Goal: Transaction & Acquisition: Purchase product/service

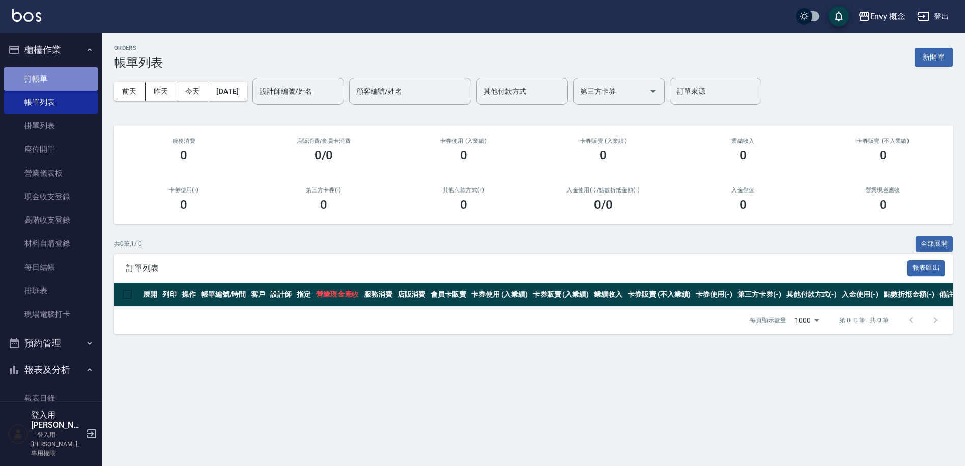
click at [81, 81] on link "打帳單" at bounding box center [51, 78] width 94 height 23
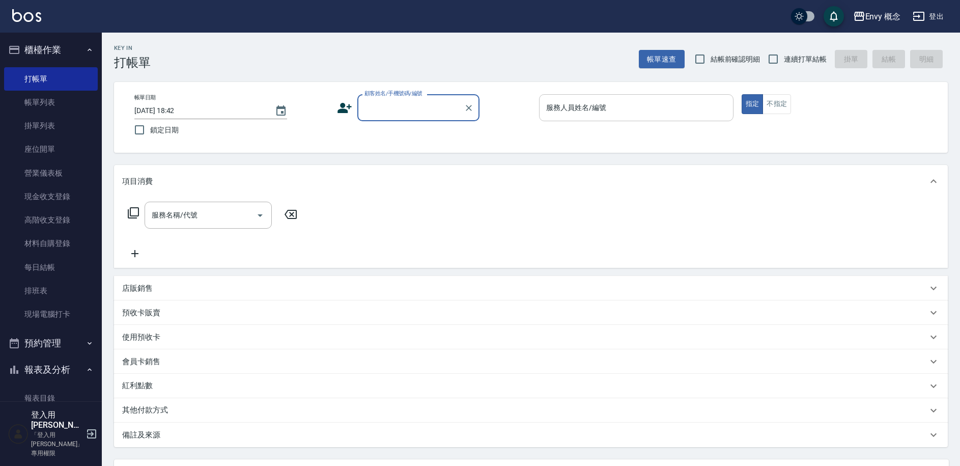
click at [584, 103] on div "服務人員姓名/編號 服務人員姓名/編號" at bounding box center [636, 107] width 194 height 27
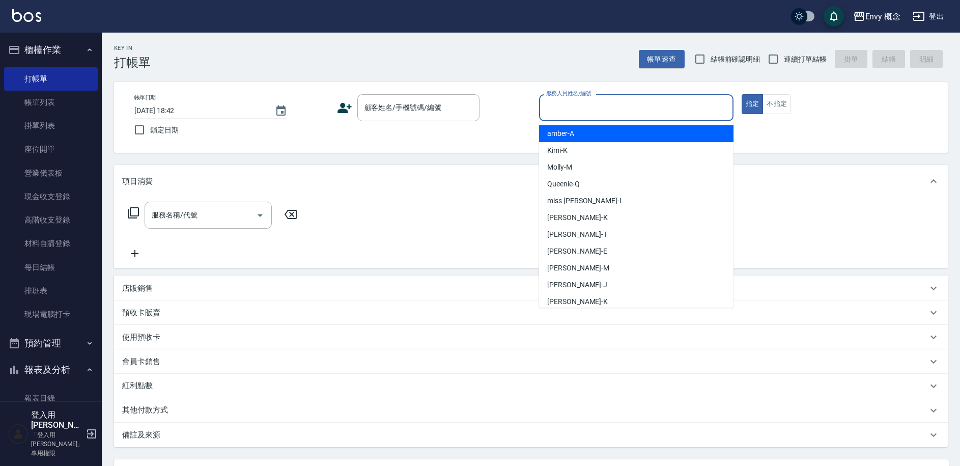
type input "７"
type input "7"
type input "７"
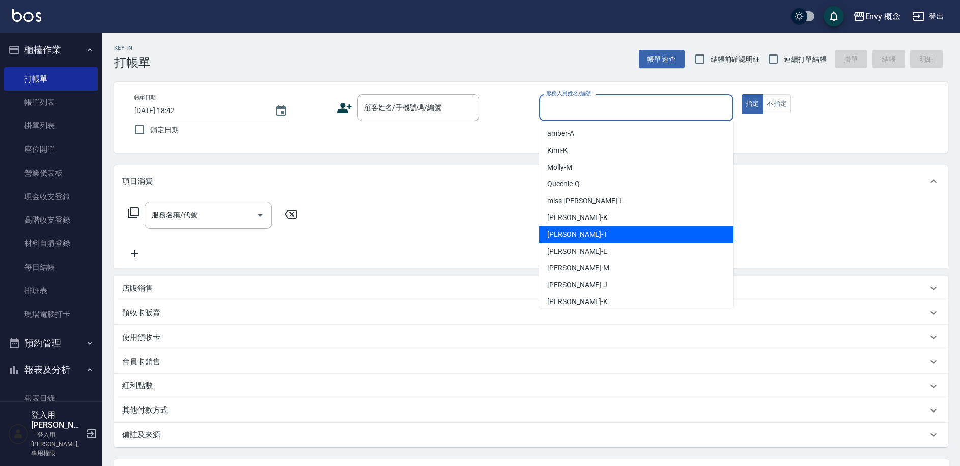
click at [669, 235] on div "[PERSON_NAME]" at bounding box center [636, 234] width 194 height 17
type input "[PERSON_NAME]"
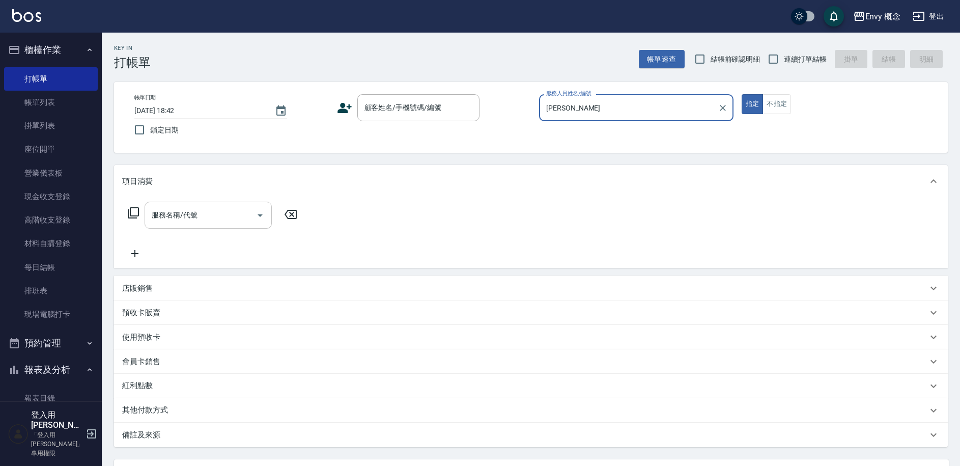
click at [252, 211] on div at bounding box center [259, 215] width 15 height 27
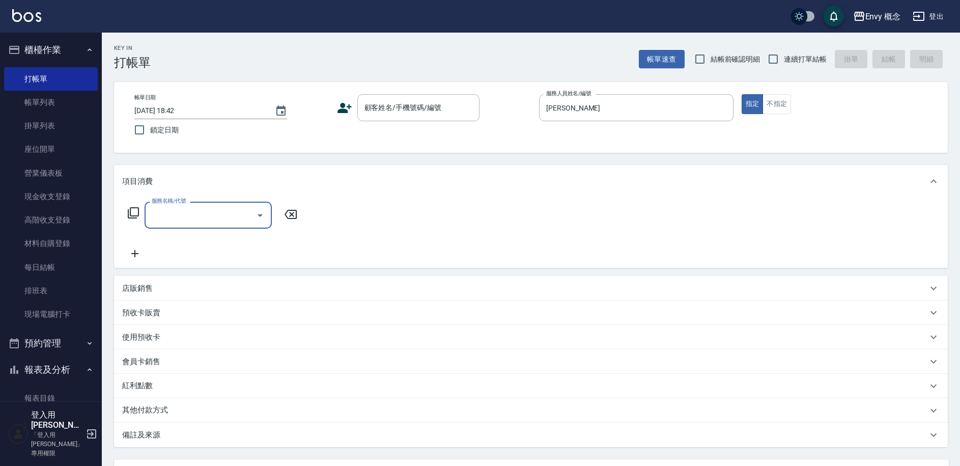
type input "７"
click at [246, 259] on span "701 染髮 - 1700" at bounding box center [208, 257] width 127 height 17
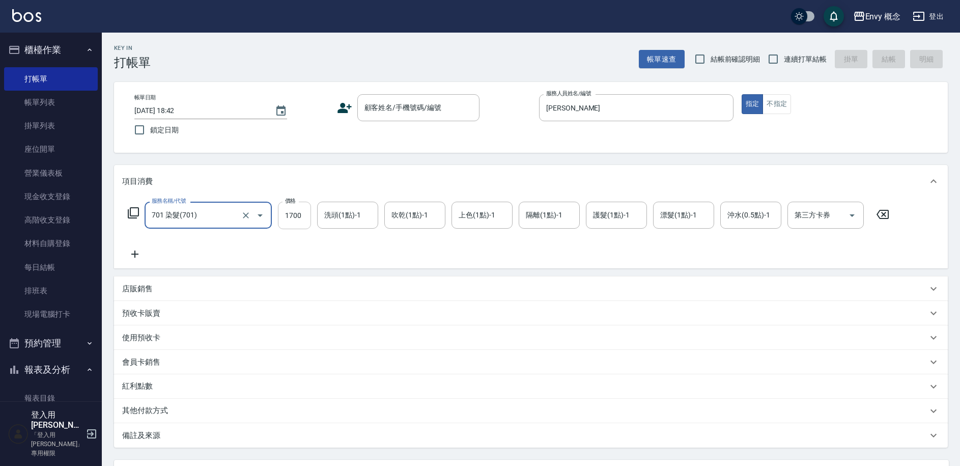
type input "701 染髮(701)"
click at [302, 218] on input "1700" at bounding box center [294, 215] width 33 height 27
type input "5980"
click at [150, 410] on p "其他付款方式" at bounding box center [147, 410] width 51 height 11
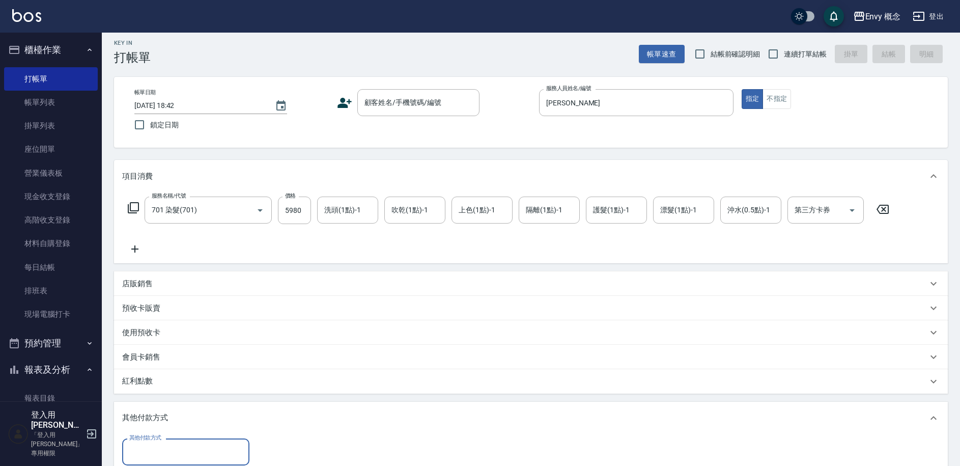
scroll to position [160, 0]
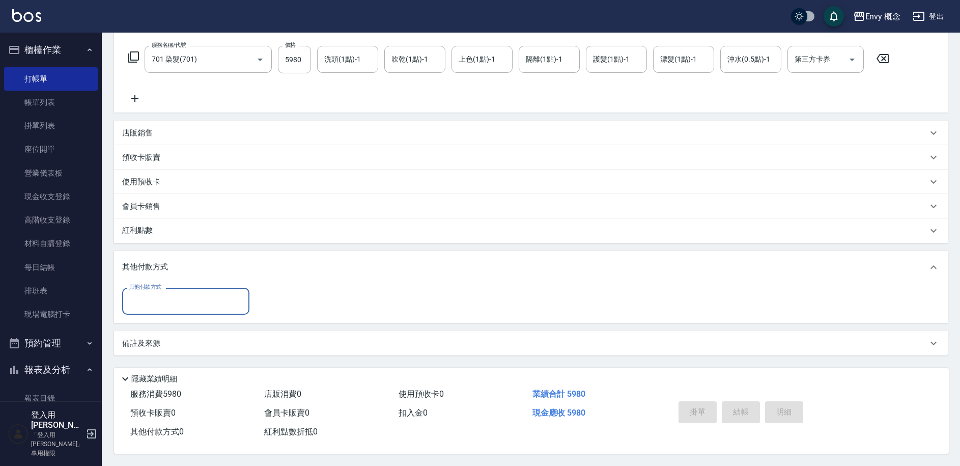
click at [211, 299] on input "其他付款方式" at bounding box center [186, 301] width 118 height 18
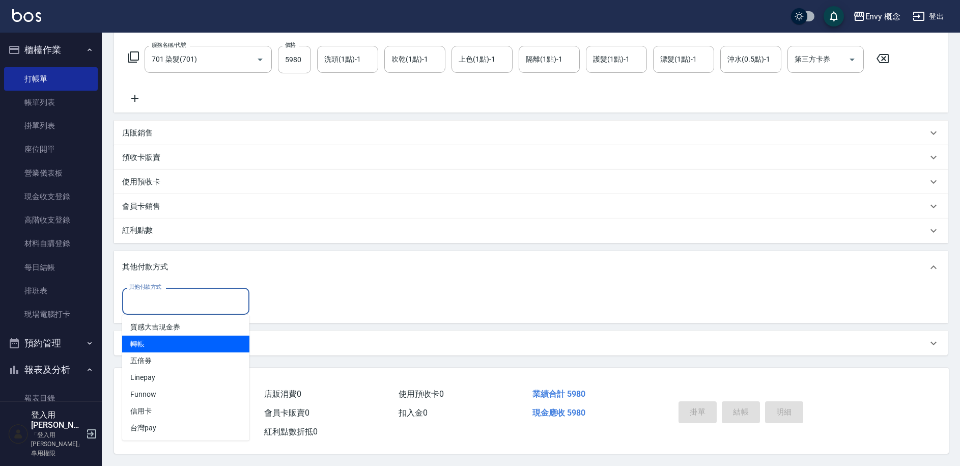
click at [193, 336] on span "轉帳" at bounding box center [185, 343] width 127 height 17
type input "轉帳"
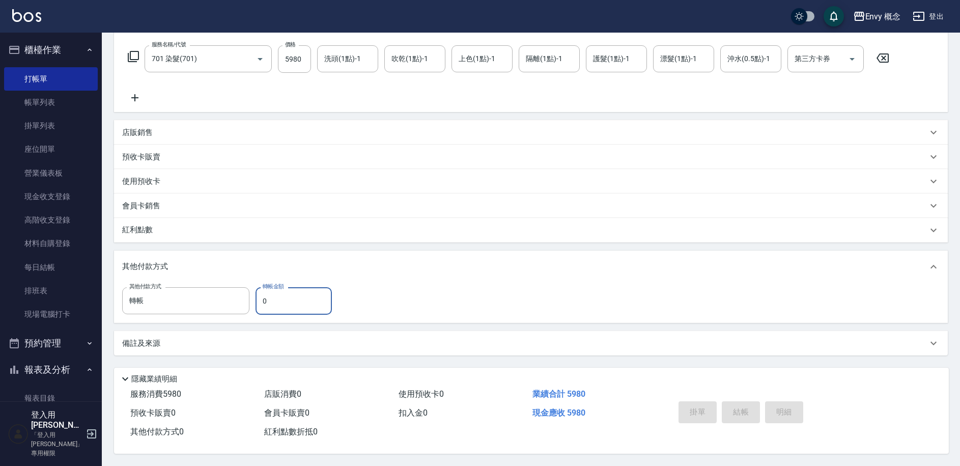
click at [305, 300] on input "0" at bounding box center [294, 300] width 76 height 27
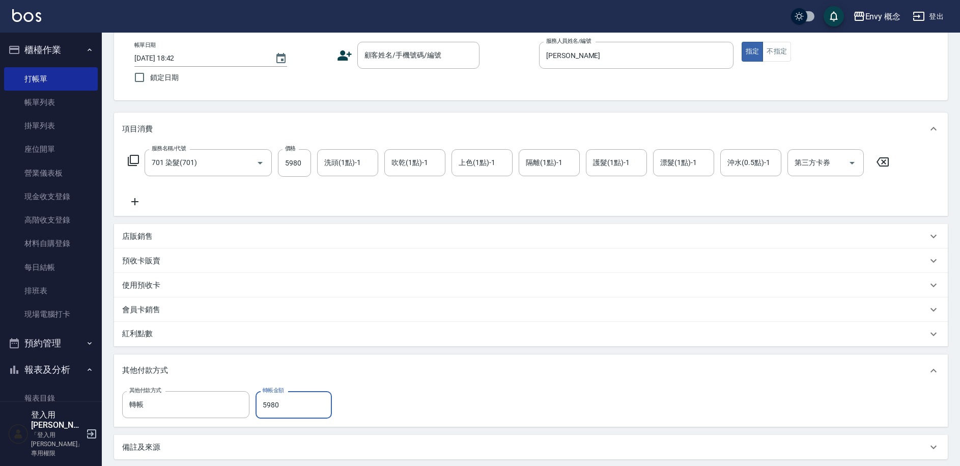
scroll to position [0, 0]
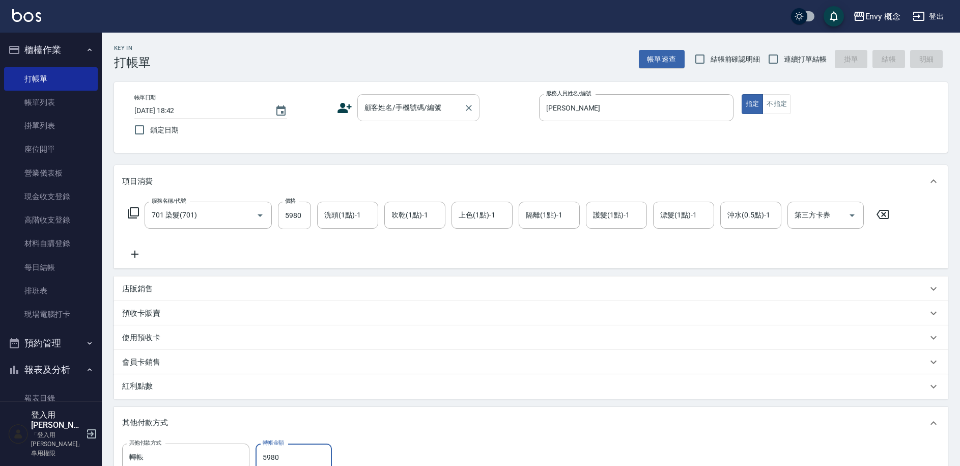
type input "5980"
click at [431, 110] on div "顧客姓名/手機號碼/編號 顧客姓名/手機號碼/編號" at bounding box center [418, 107] width 122 height 27
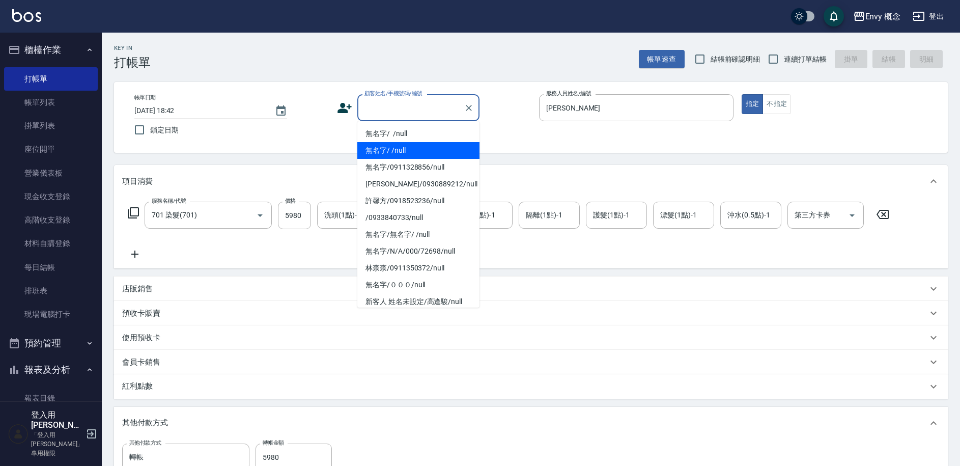
click at [427, 147] on li "無名字/ /null" at bounding box center [418, 150] width 122 height 17
type input "無名字/ /null"
type input "0"
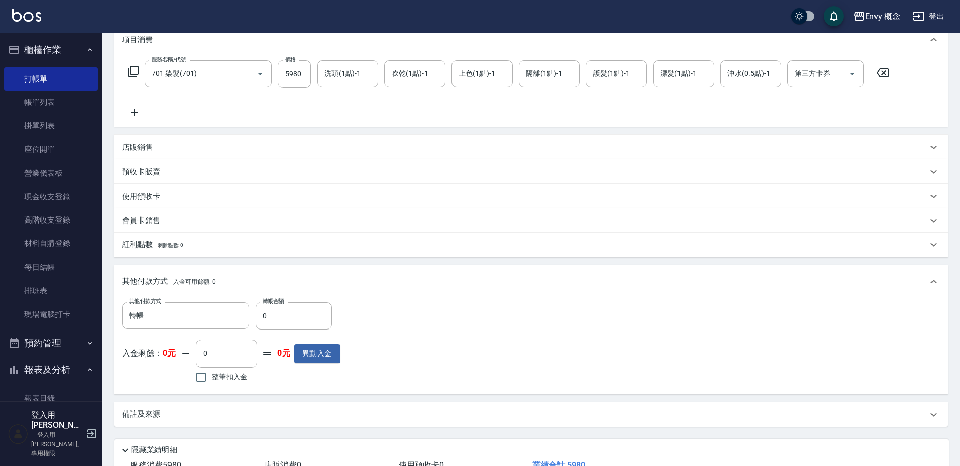
scroll to position [217, 0]
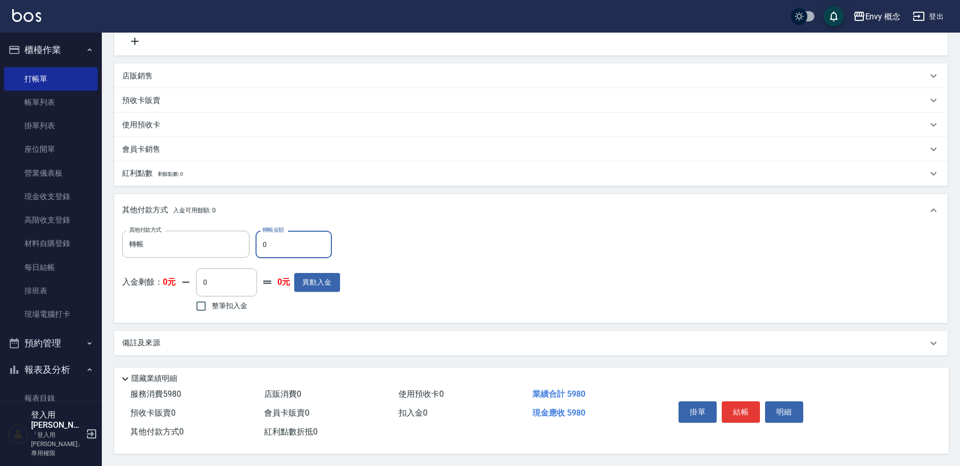
click at [307, 233] on input "0" at bounding box center [294, 244] width 76 height 27
click at [290, 241] on input "0" at bounding box center [294, 244] width 76 height 27
click at [237, 240] on icon "Clear" at bounding box center [239, 244] width 10 height 10
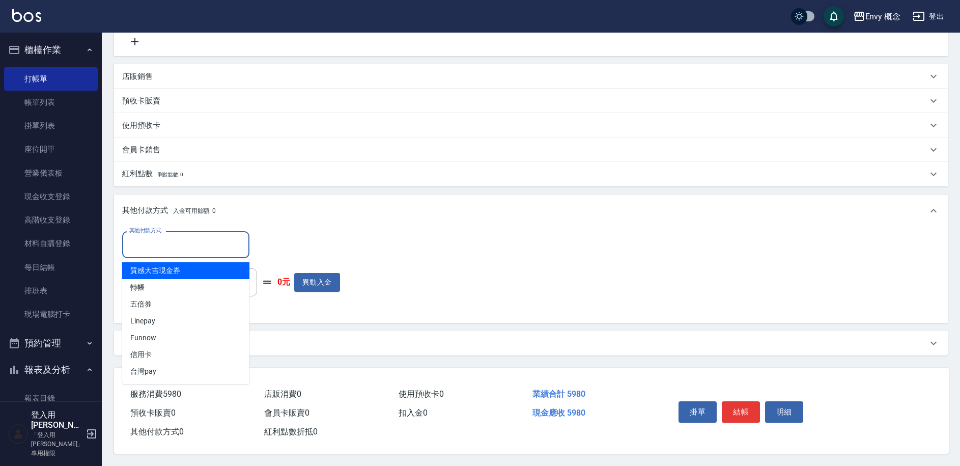
click at [215, 240] on input "其他付款方式" at bounding box center [186, 245] width 118 height 18
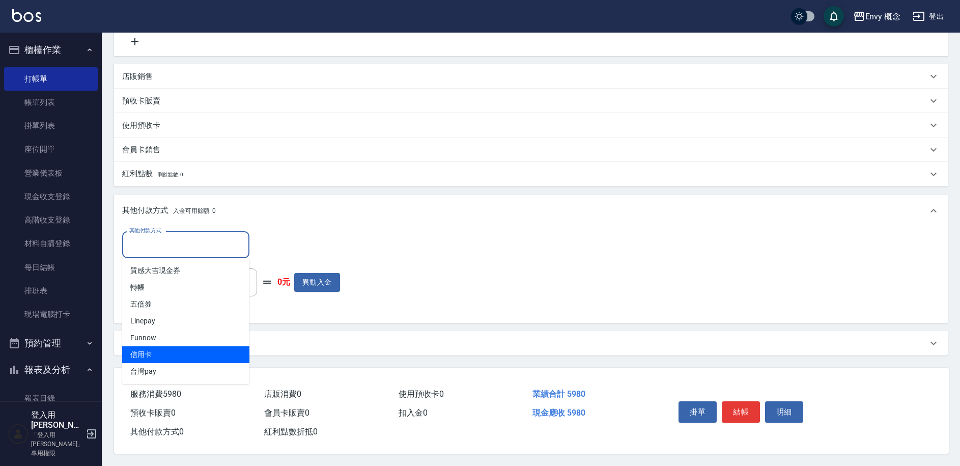
click at [215, 356] on span "信用卡" at bounding box center [185, 354] width 127 height 17
type input "信用卡"
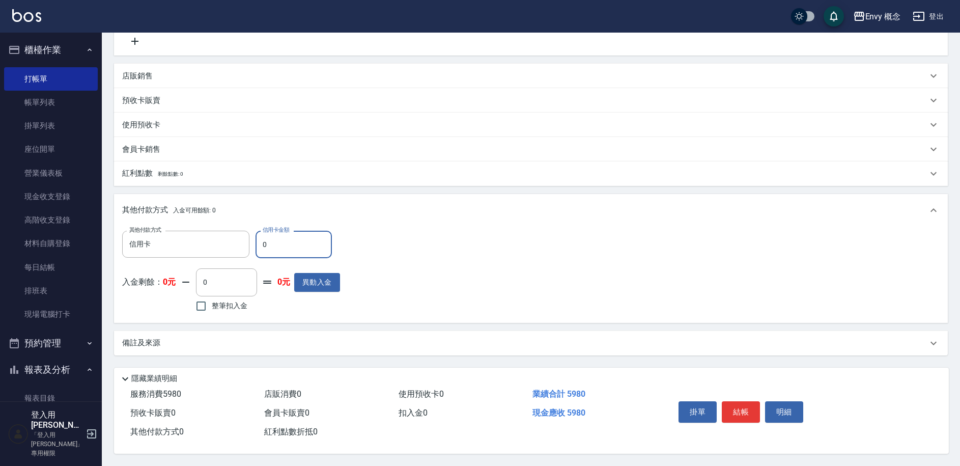
scroll to position [217, 0]
click at [287, 241] on input "0" at bounding box center [294, 244] width 76 height 27
type input "5980"
click at [741, 407] on button "結帳" at bounding box center [741, 411] width 38 height 21
